Goal: Find specific page/section: Find specific page/section

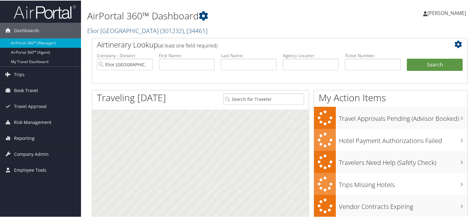
click at [160, 31] on span "( 301232 )" at bounding box center [172, 30] width 24 height 8
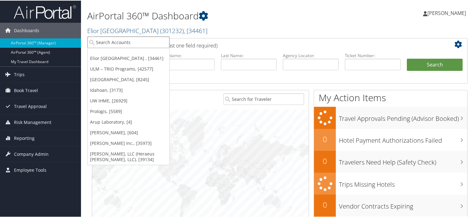
click at [128, 42] on input "search" at bounding box center [129, 42] width 82 height 12
paste input "201002"
type input "201002"
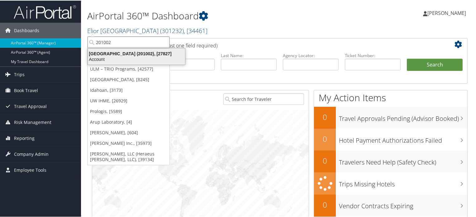
click at [121, 51] on div "Colgate University (201002), [27827]" at bounding box center [136, 53] width 105 height 6
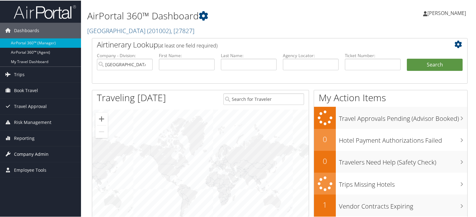
click at [30, 152] on span "Company Admin" at bounding box center [31, 154] width 35 height 16
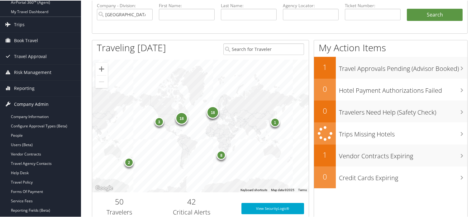
scroll to position [51, 0]
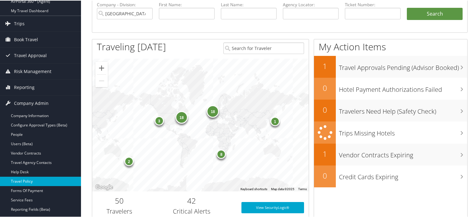
click at [26, 180] on link "Travel Policy" at bounding box center [40, 180] width 81 height 9
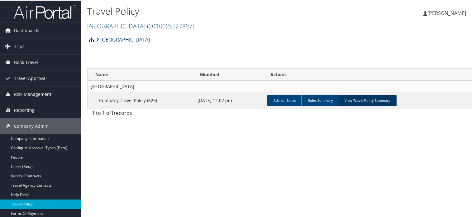
click at [359, 100] on link "View Travel Policy Summary" at bounding box center [367, 99] width 59 height 11
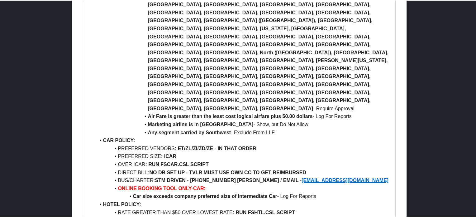
scroll to position [378, 0]
